Goal: Communication & Community: Ask a question

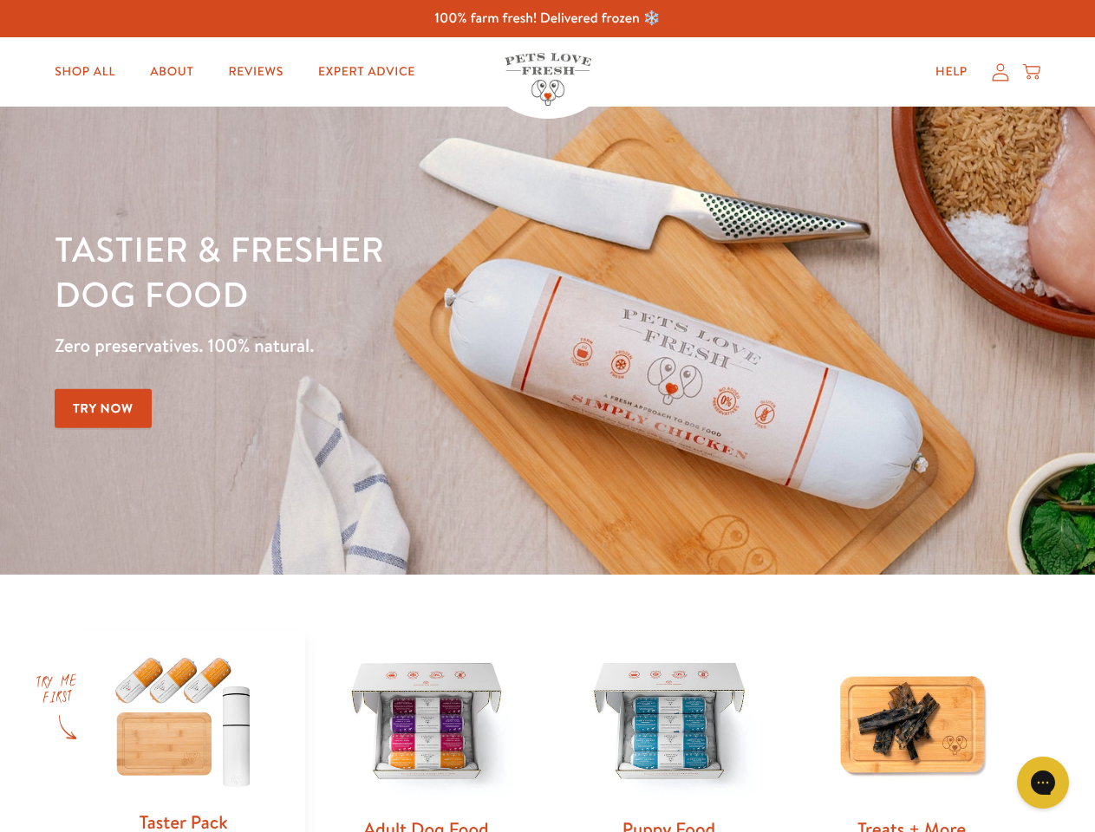
click at [547, 416] on div "Tastier & fresher dog food Zero preservatives. 100% natural. Try Now" at bounding box center [383, 340] width 657 height 229
click at [1043, 783] on icon "Gorgias live chat" at bounding box center [1042, 782] width 16 height 16
